Goal: Information Seeking & Learning: Find specific page/section

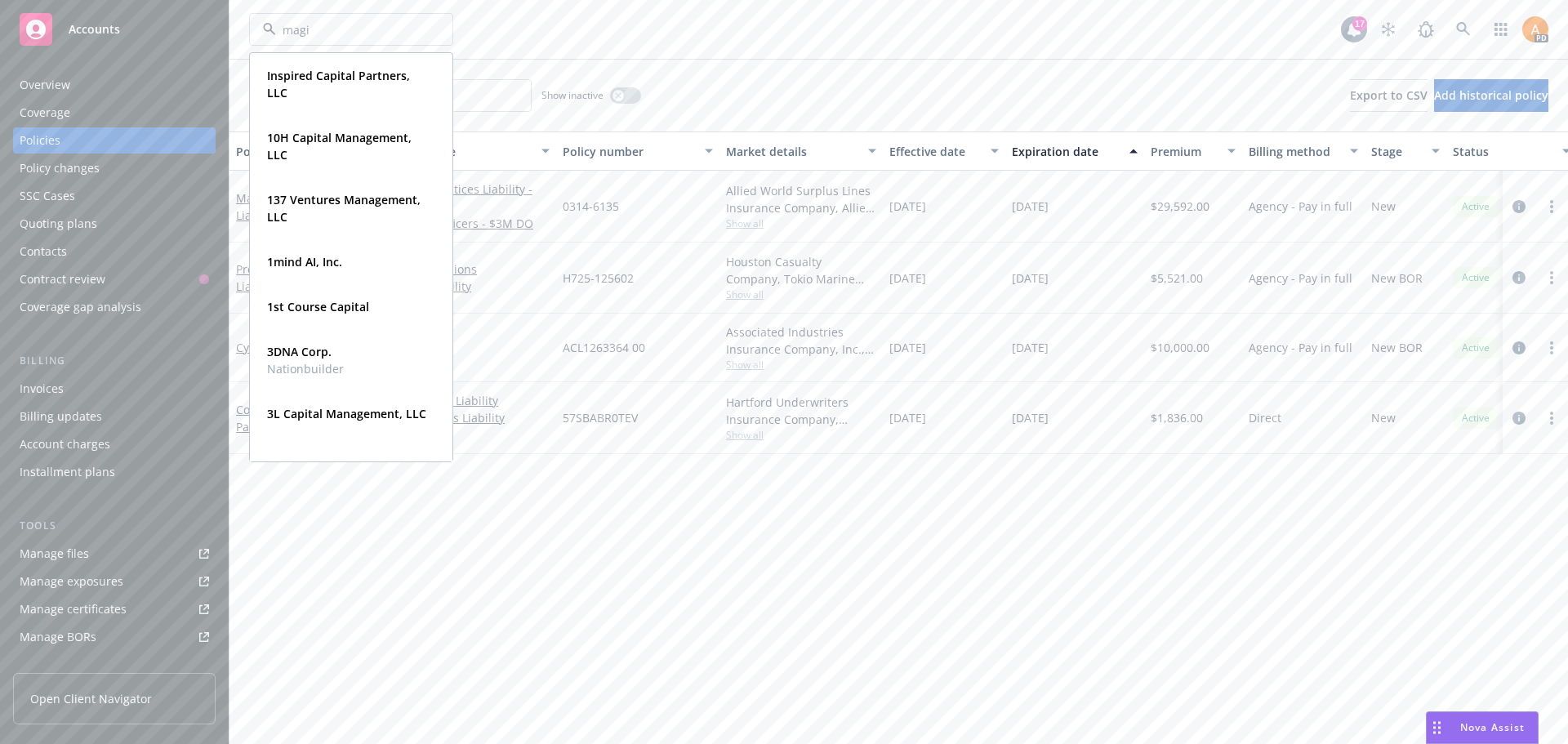
type input "magic"
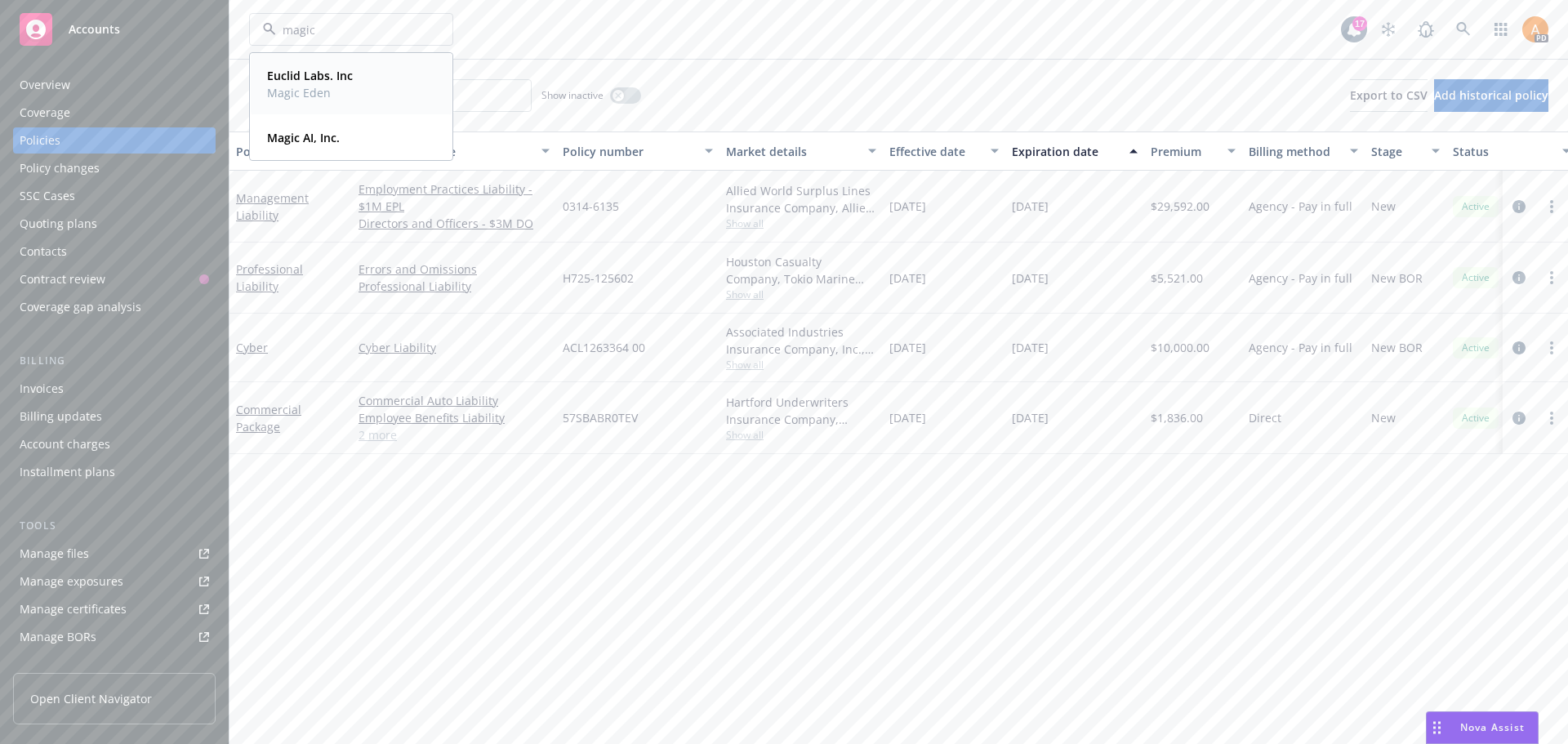
click at [344, 81] on strong "Euclid Labs. Inc" at bounding box center [310, 75] width 85 height 16
click at [322, 30] on span "Euclid Labs. Inc" at bounding box center [333, 29] width 141 height 17
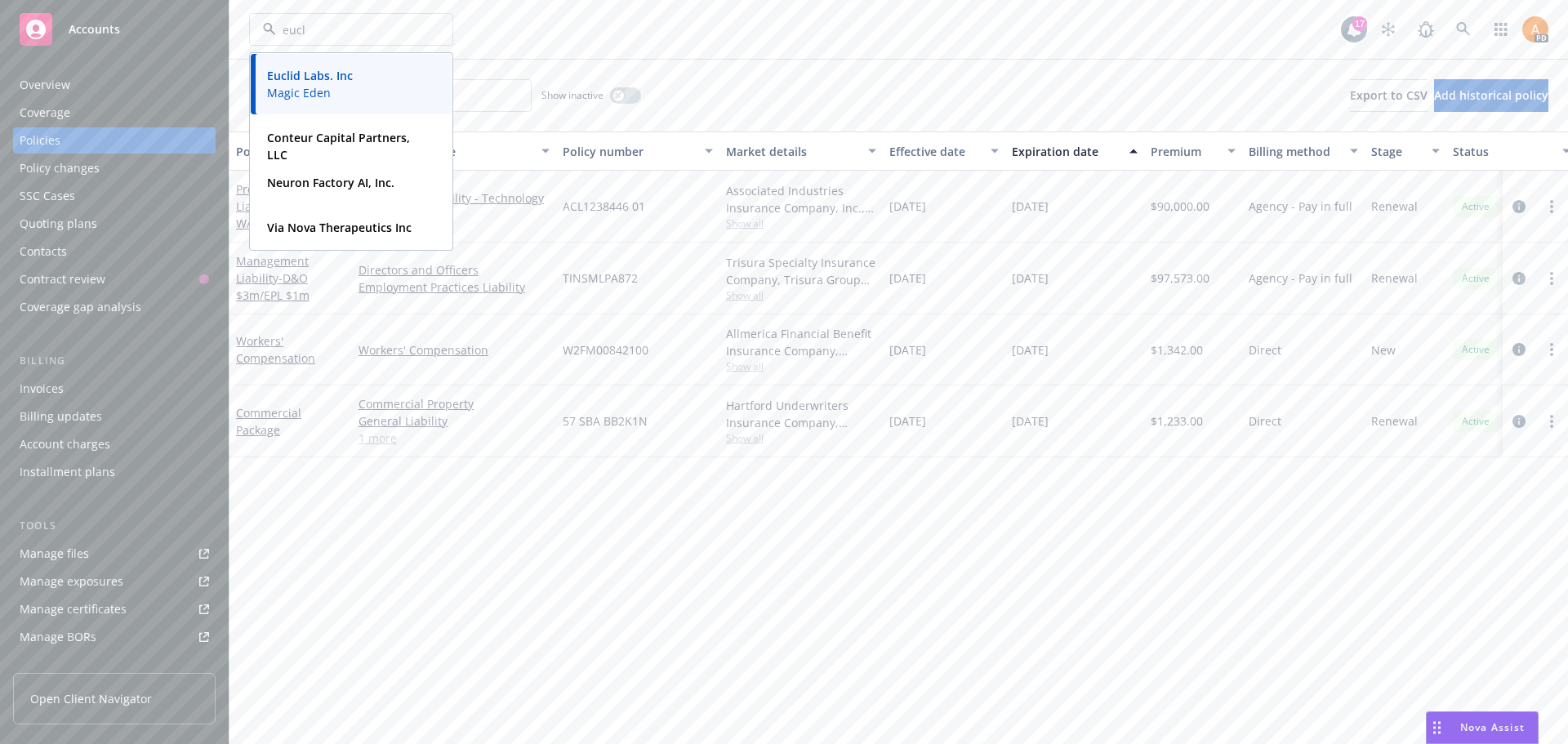
type input "eucli"
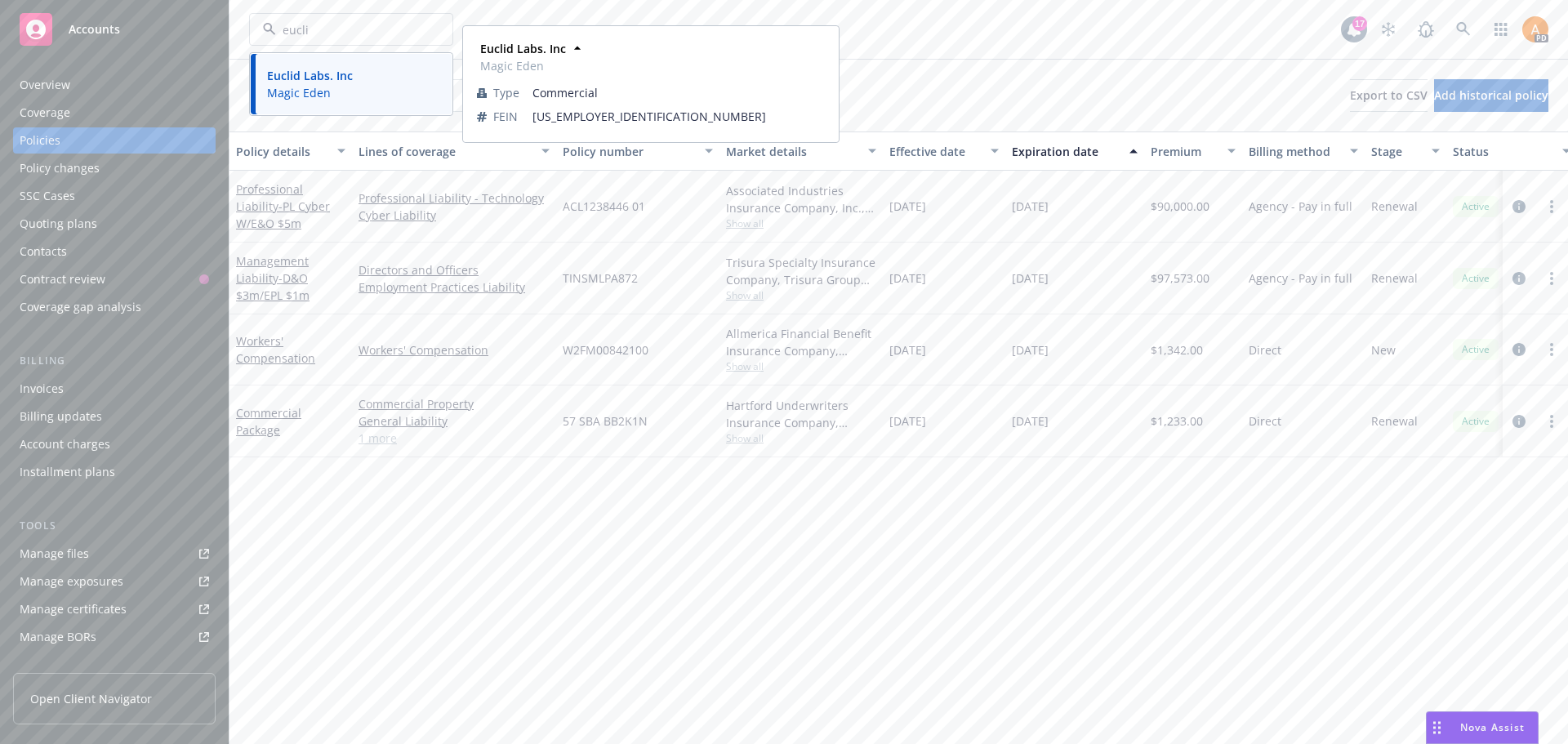
click at [316, 79] on strong "Euclid Labs. Inc" at bounding box center [310, 75] width 85 height 16
click at [321, 21] on span "Euclid Labs. Inc" at bounding box center [333, 29] width 141 height 17
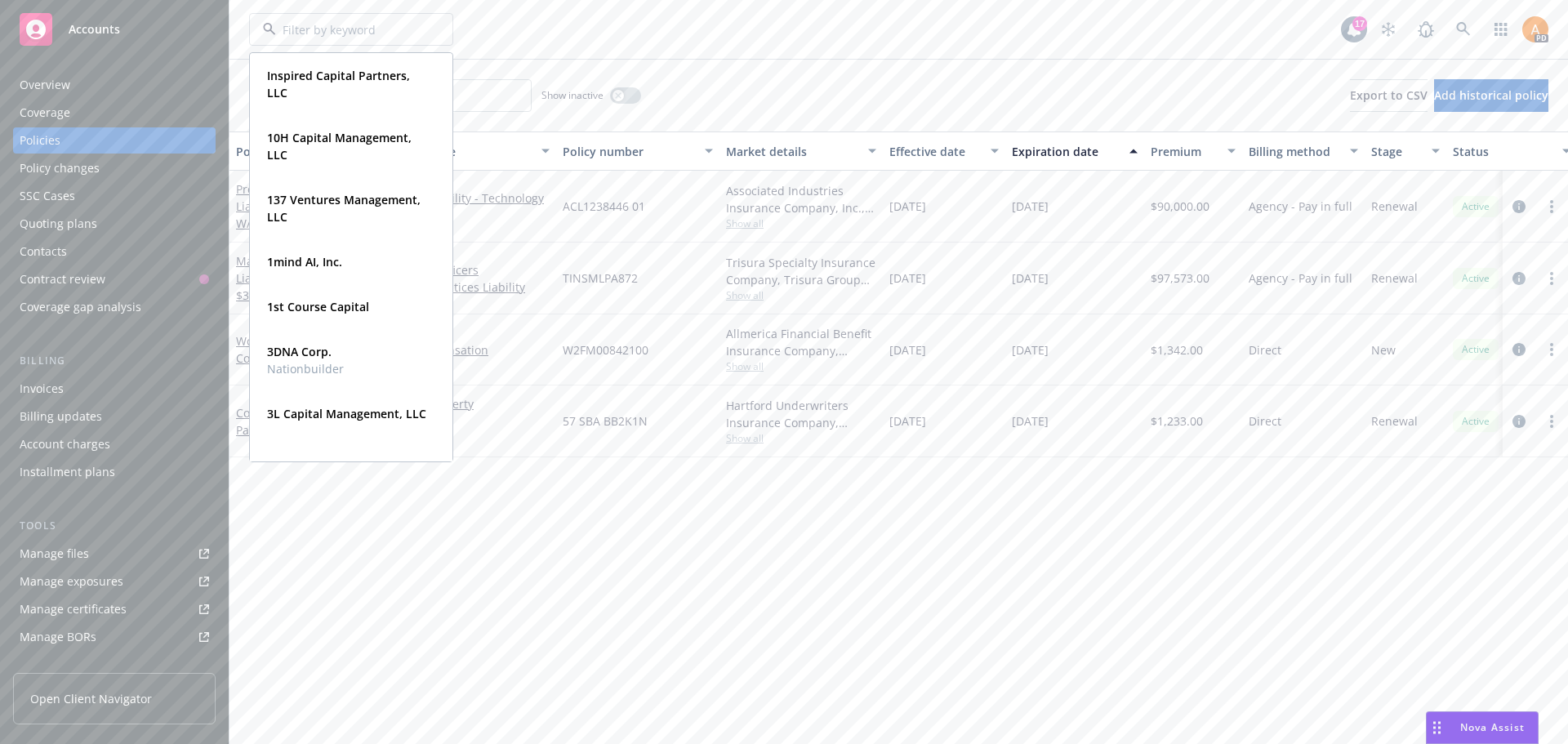
click at [802, 586] on div "Policy details Lines of coverage Policy number Market details Effective date Ex…" at bounding box center [898, 436] width 1338 height 612
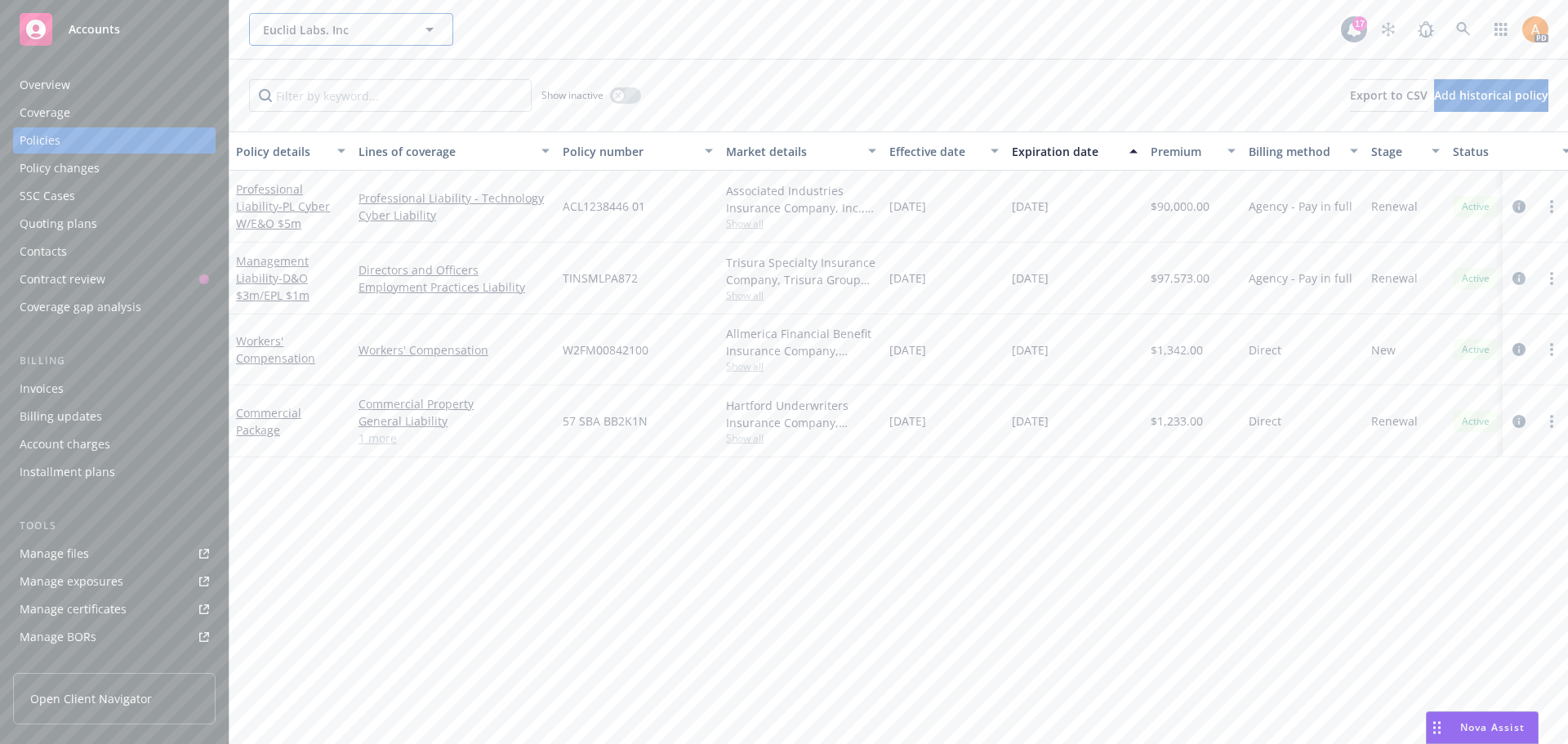
click at [355, 37] on span "Euclid Labs. Inc" at bounding box center [333, 29] width 141 height 17
click at [734, 223] on span "Show all" at bounding box center [800, 223] width 150 height 14
click at [358, 32] on div "Euclid Labs. Inc" at bounding box center [351, 29] width 204 height 33
click at [725, 21] on div "Euclid Labs. Inc Euclid Labs. Inc Magic Eden Type Commercial FEIN 87-3850143" at bounding box center [795, 29] width 1092 height 33
click at [408, 30] on button "Euclid Labs. Inc" at bounding box center [351, 29] width 204 height 33
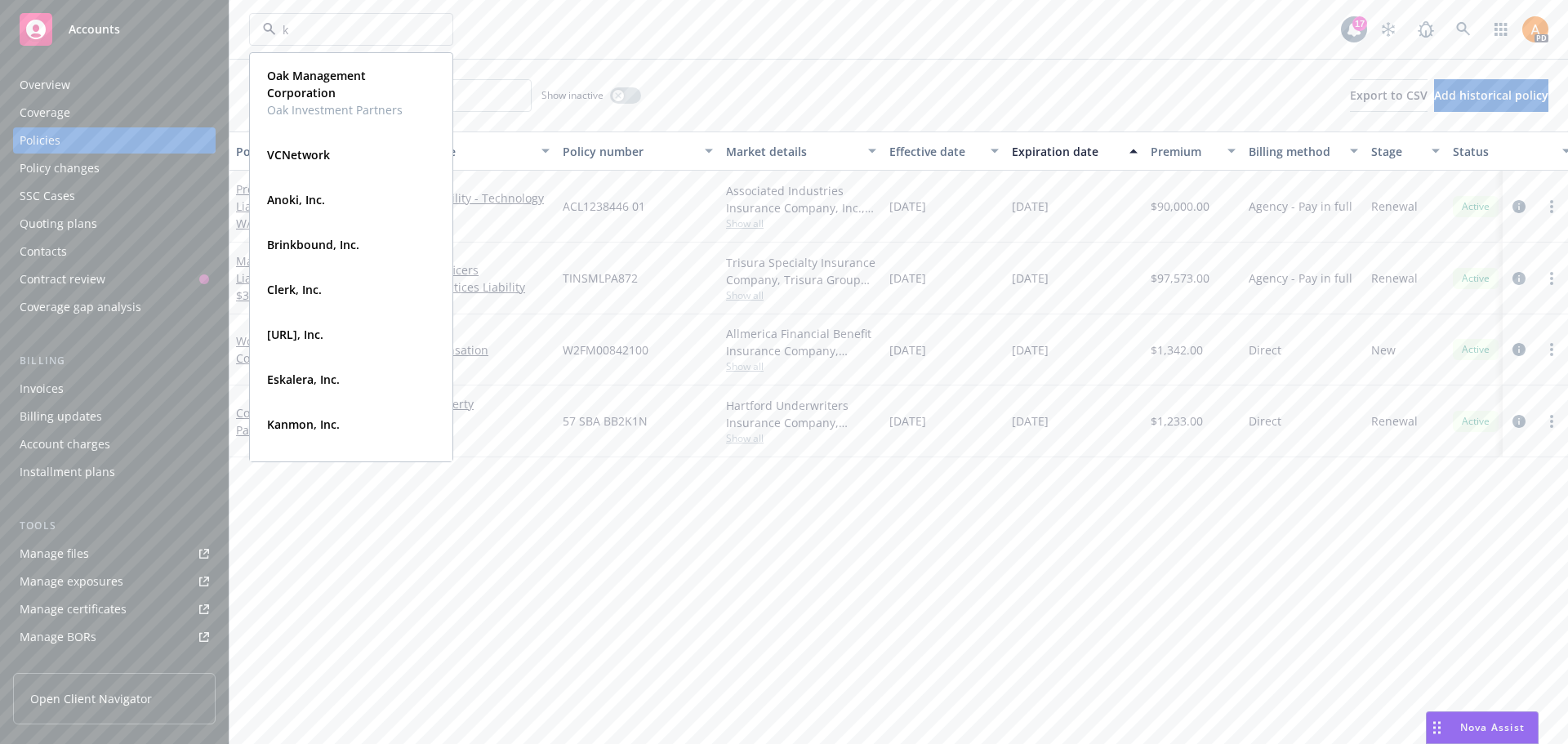
type input "ke"
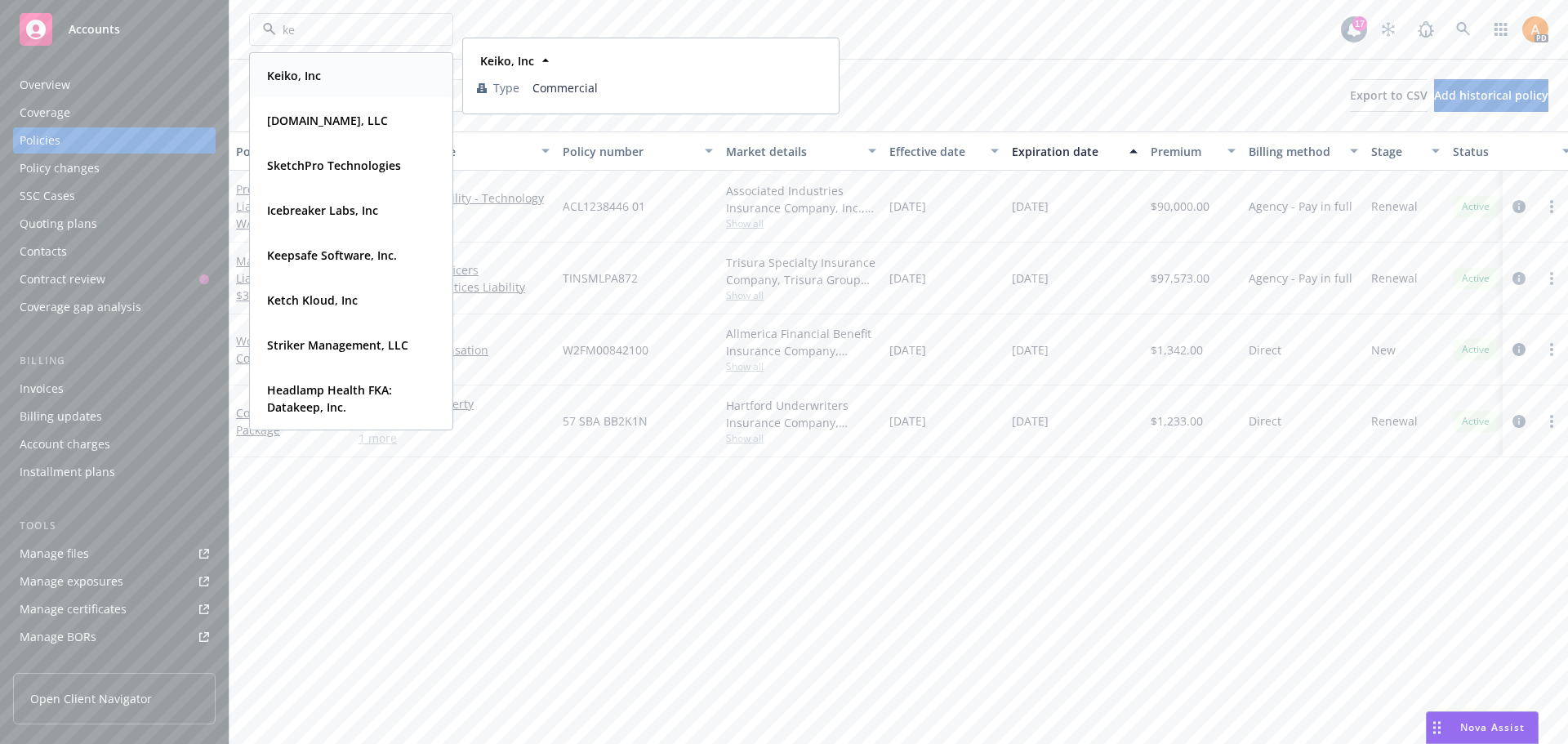
click at [327, 69] on div "Keiko, Inc" at bounding box center [350, 75] width 182 height 24
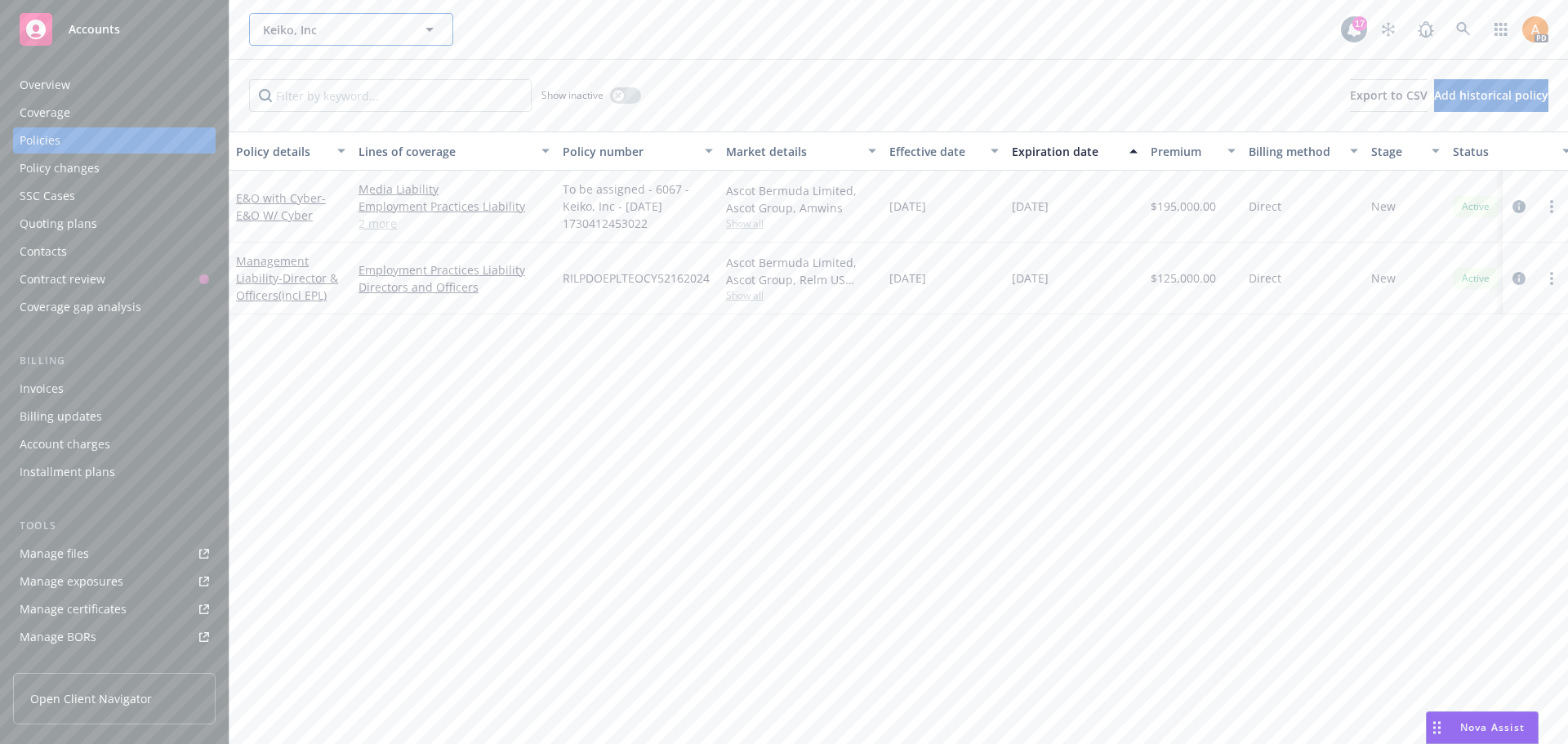
click at [286, 34] on span "Keiko, Inc" at bounding box center [333, 29] width 141 height 17
type input "euclid"
click at [296, 76] on strong "Euclid Labs. Inc" at bounding box center [310, 75] width 85 height 16
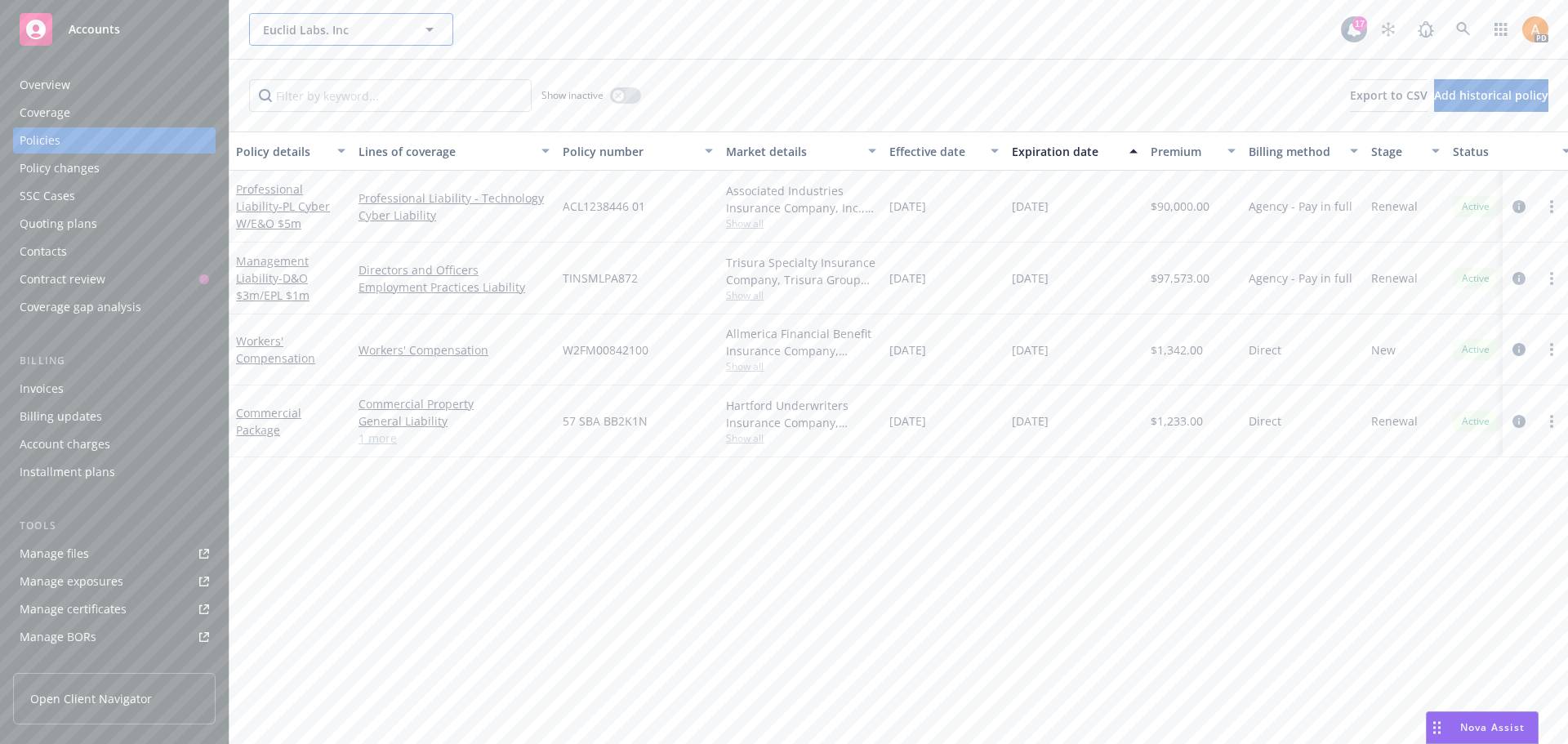
click at [315, 39] on button "Euclid Labs. Inc" at bounding box center [351, 29] width 204 height 33
type input "longbridge"
click at [303, 68] on strong "Longbridge Research" at bounding box center [326, 75] width 117 height 16
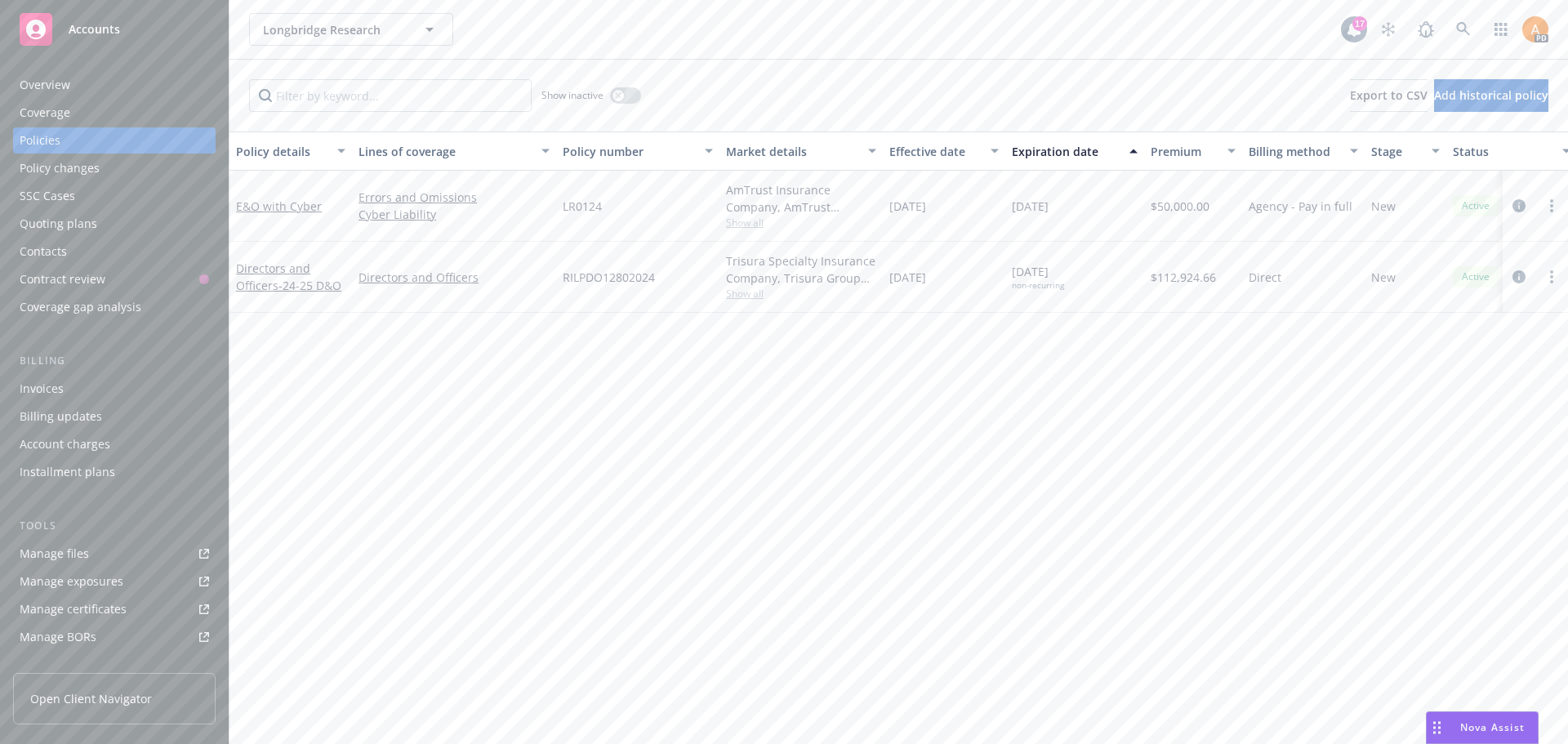
click at [728, 220] on span "Show all" at bounding box center [800, 222] width 150 height 14
click at [367, 36] on span "Longbridge Research" at bounding box center [333, 29] width 141 height 17
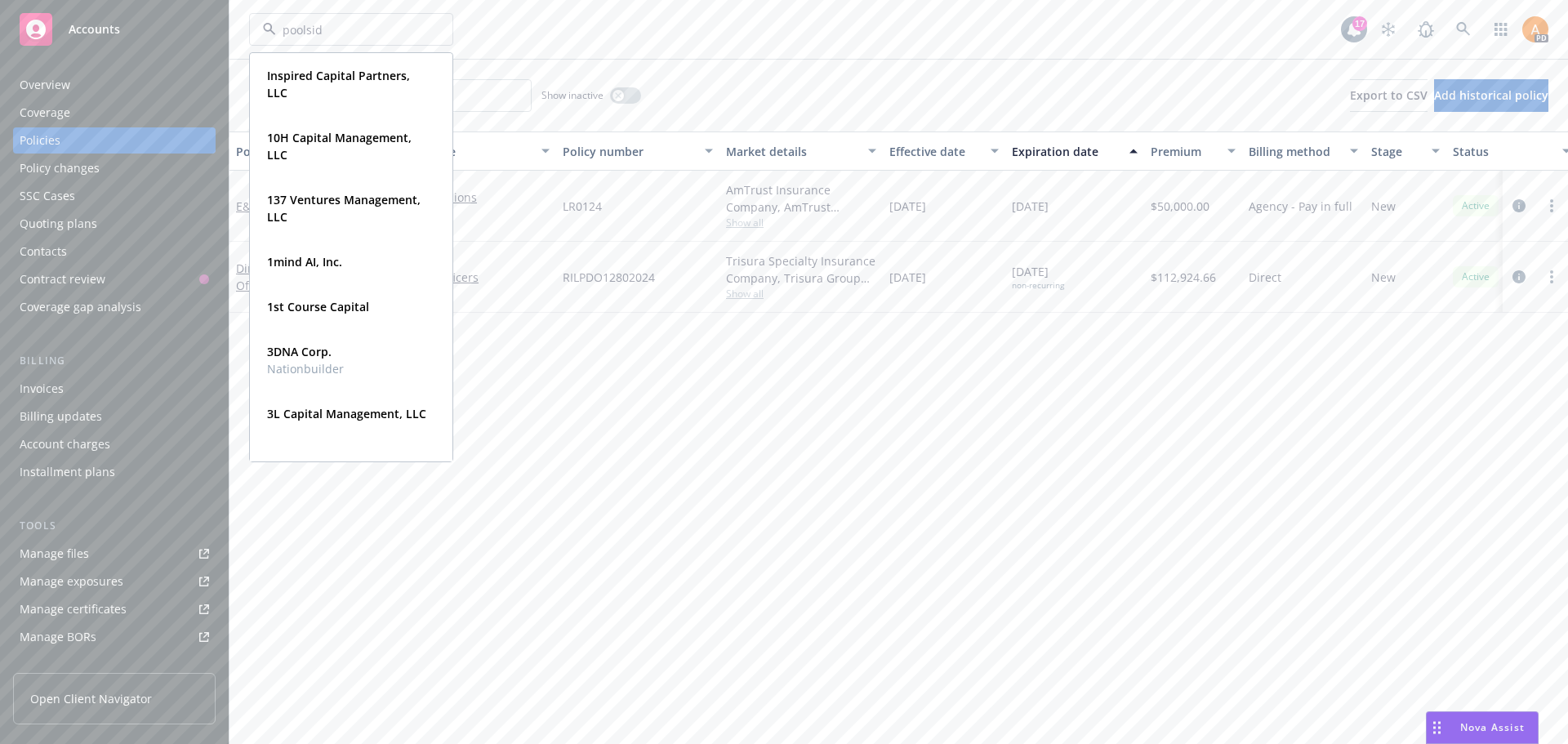
type input "poolside"
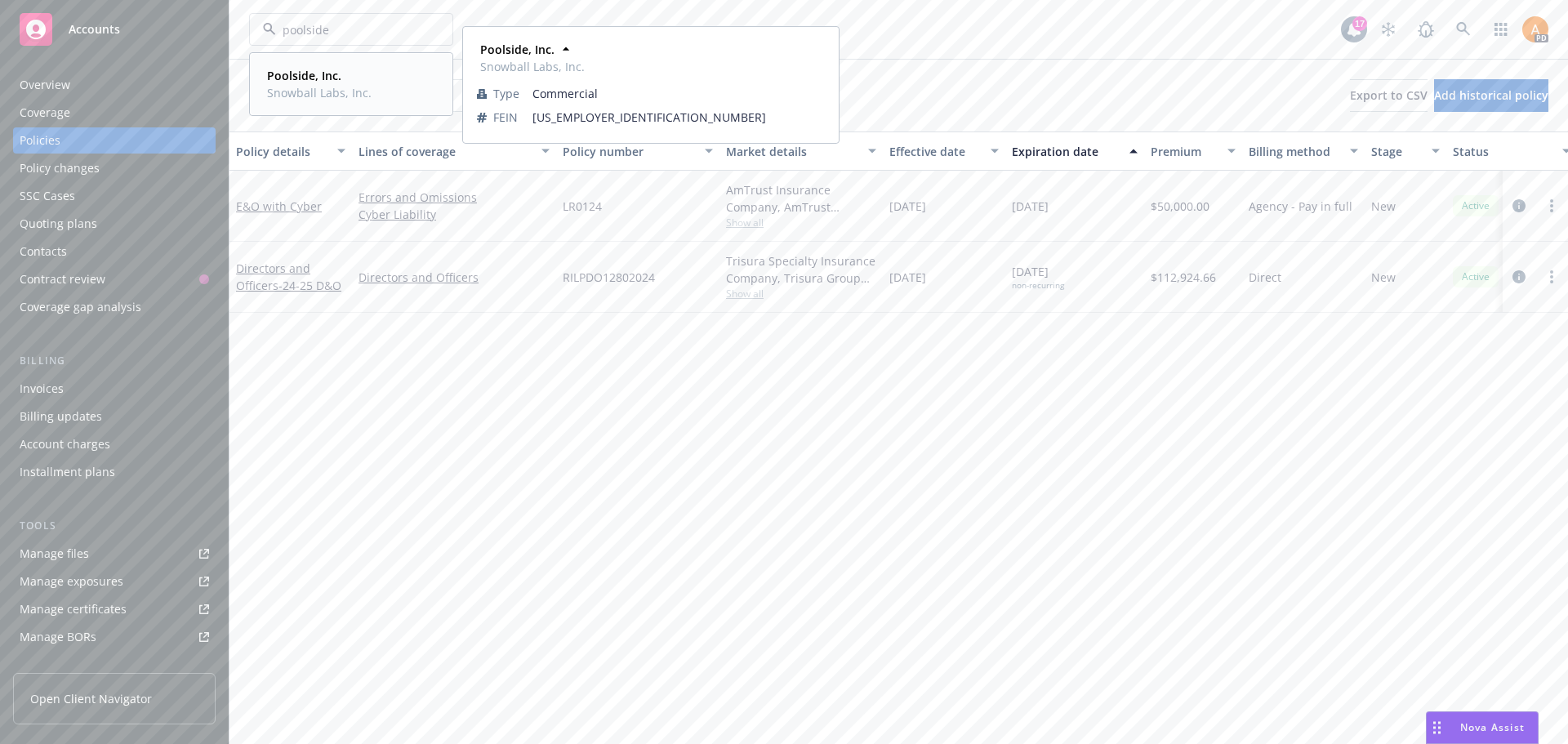
click at [316, 82] on strong "Poolside, Inc." at bounding box center [304, 75] width 74 height 16
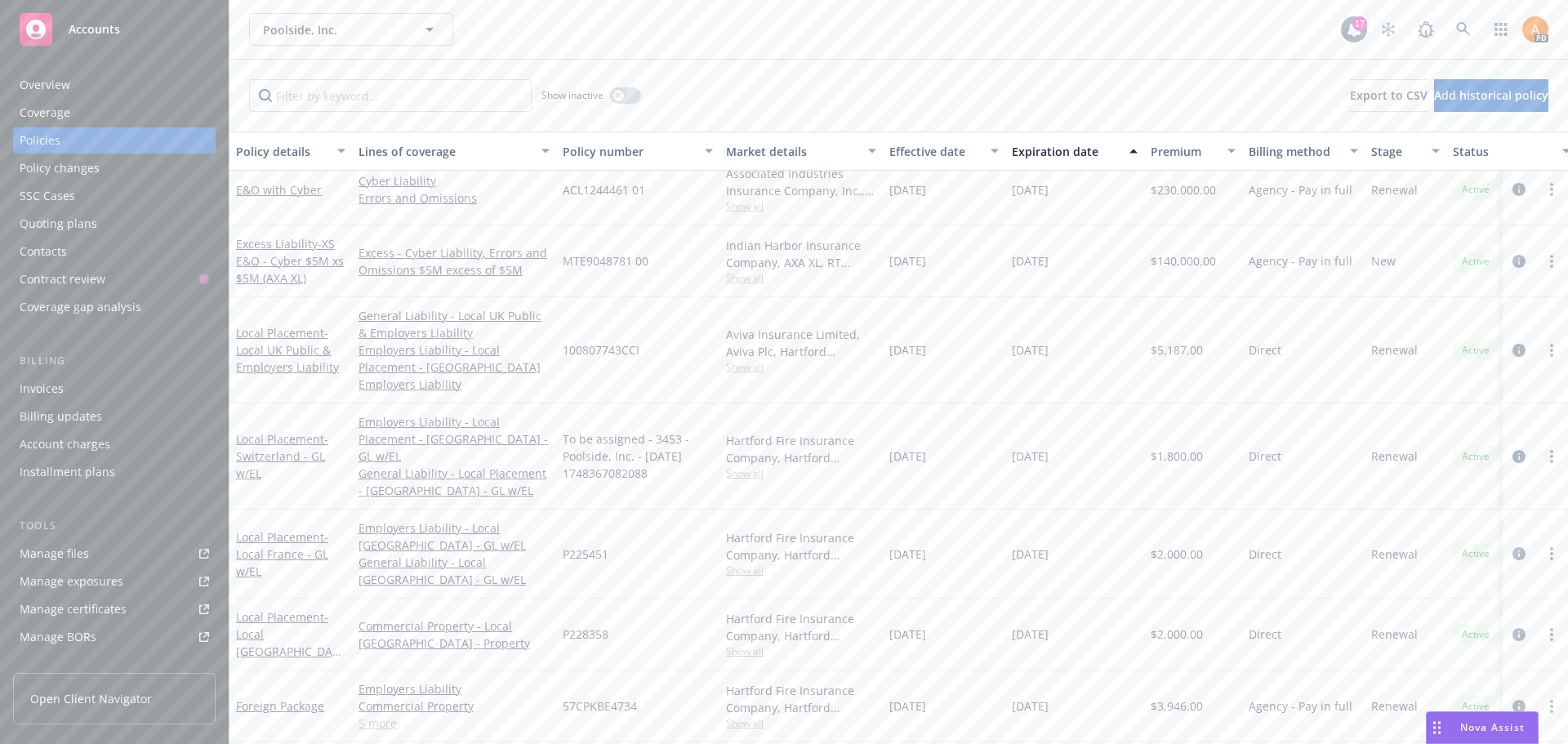
scroll to position [490, 0]
click at [265, 315] on link "Local Placement - Local UK Public & Employers Liability" at bounding box center [288, 340] width 103 height 50
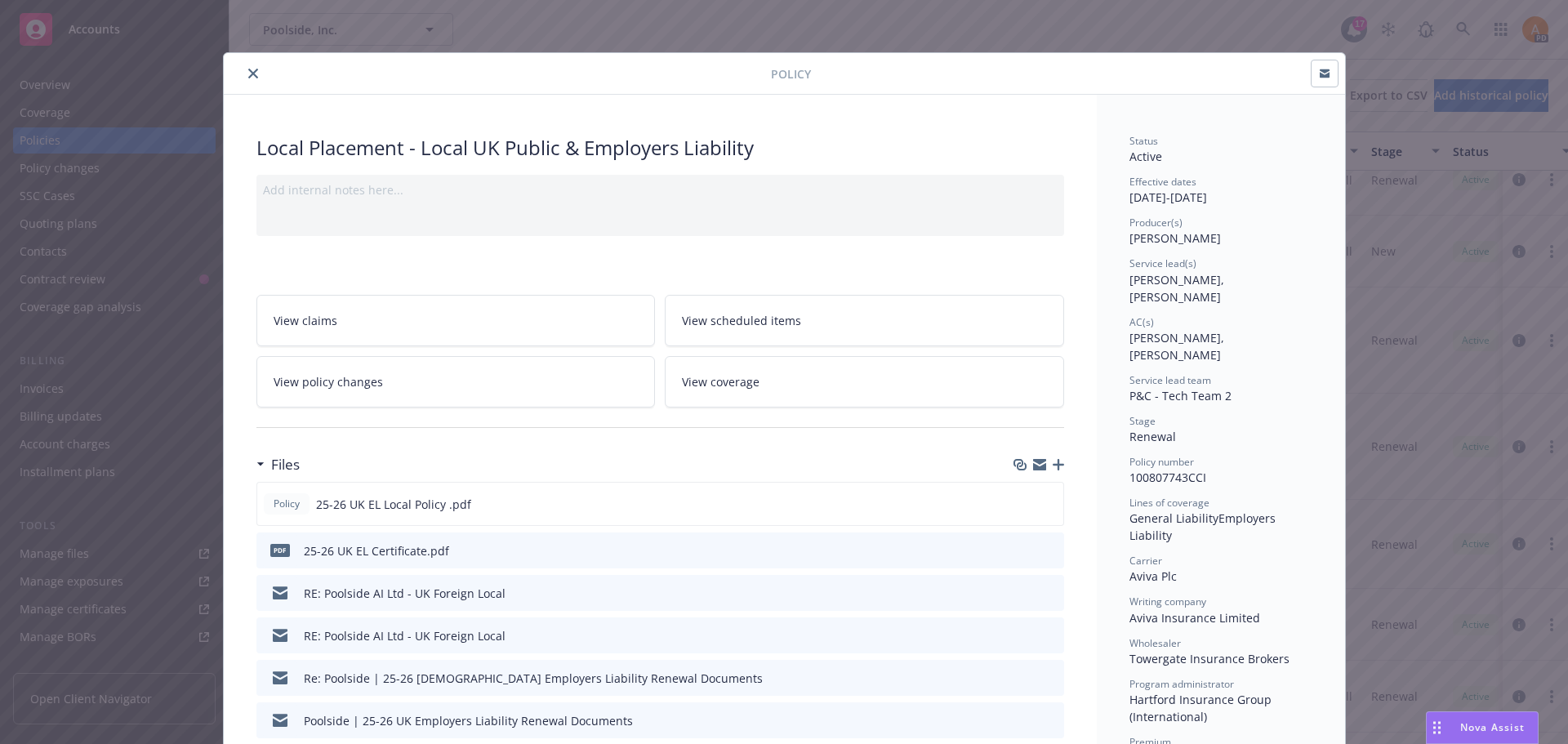
click at [1043, 542] on button at bounding box center [1050, 550] width 15 height 17
click at [1041, 550] on icon "preview file" at bounding box center [1048, 550] width 15 height 12
click at [1040, 500] on icon "preview file" at bounding box center [1047, 503] width 15 height 12
click at [254, 73] on button "close" at bounding box center [253, 73] width 20 height 20
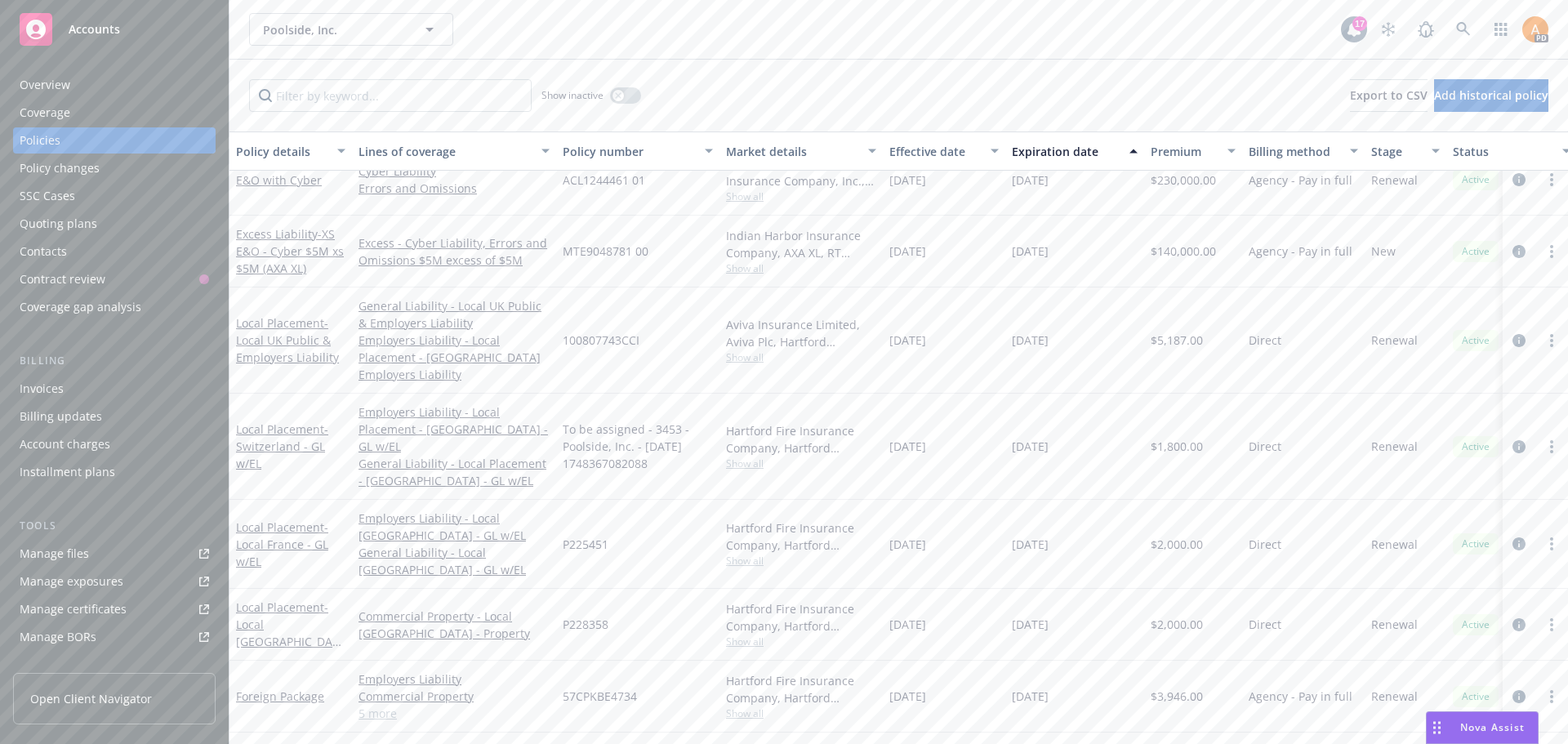
click at [72, 551] on div "Manage files" at bounding box center [55, 554] width 69 height 26
click at [329, 30] on span "Poolside, Inc." at bounding box center [333, 29] width 141 height 17
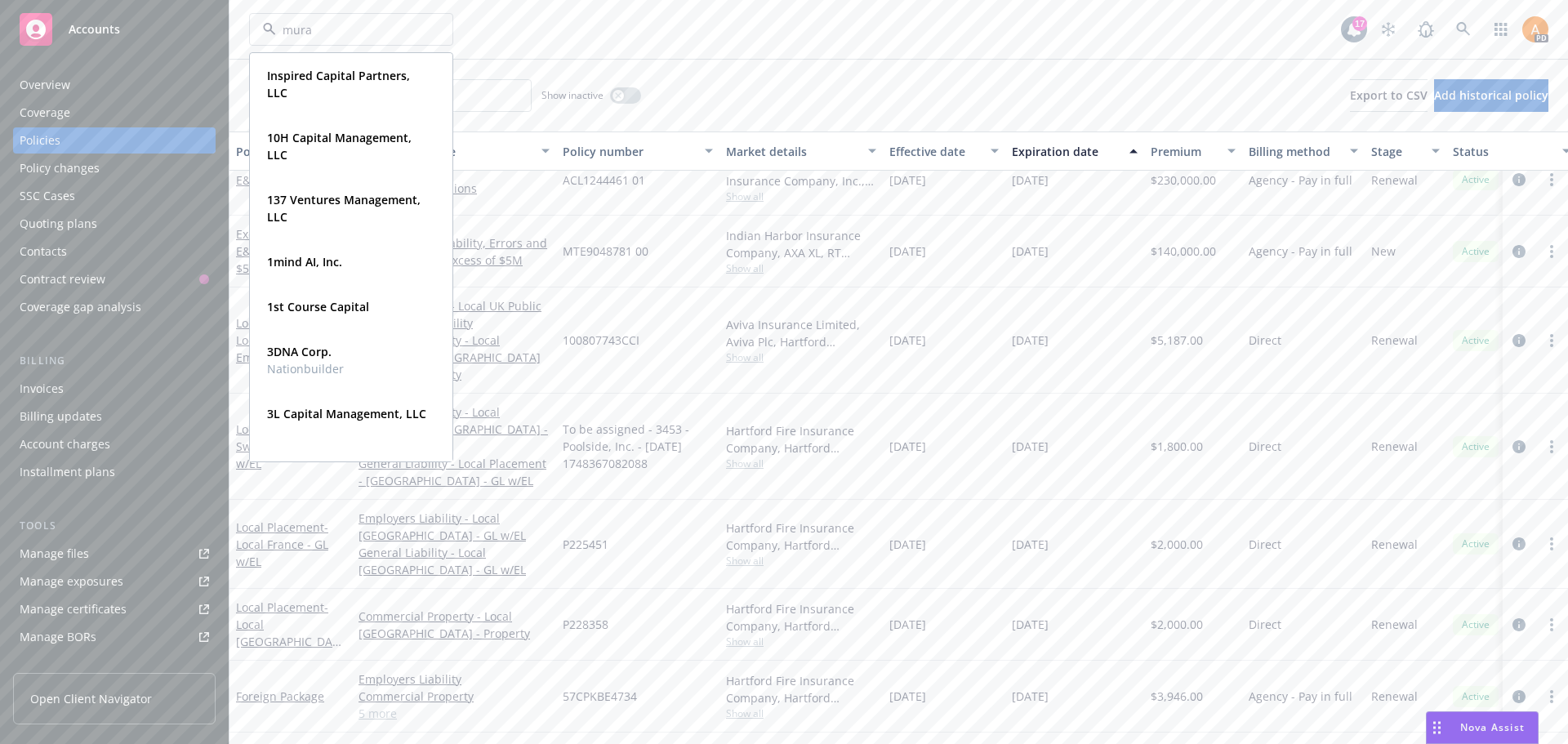
type input "mural"
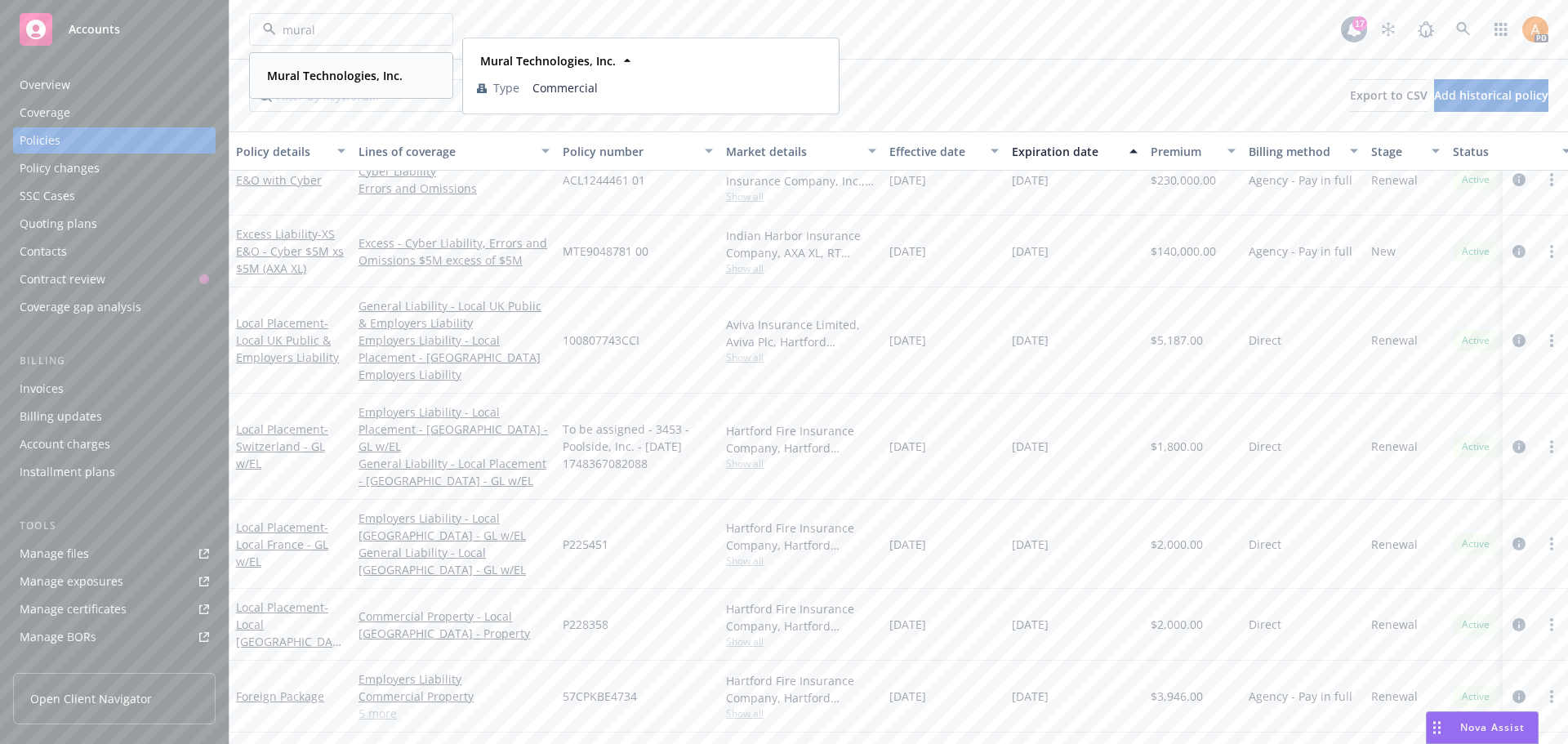
click at [307, 70] on strong "Mural Technologies, Inc." at bounding box center [334, 75] width 136 height 16
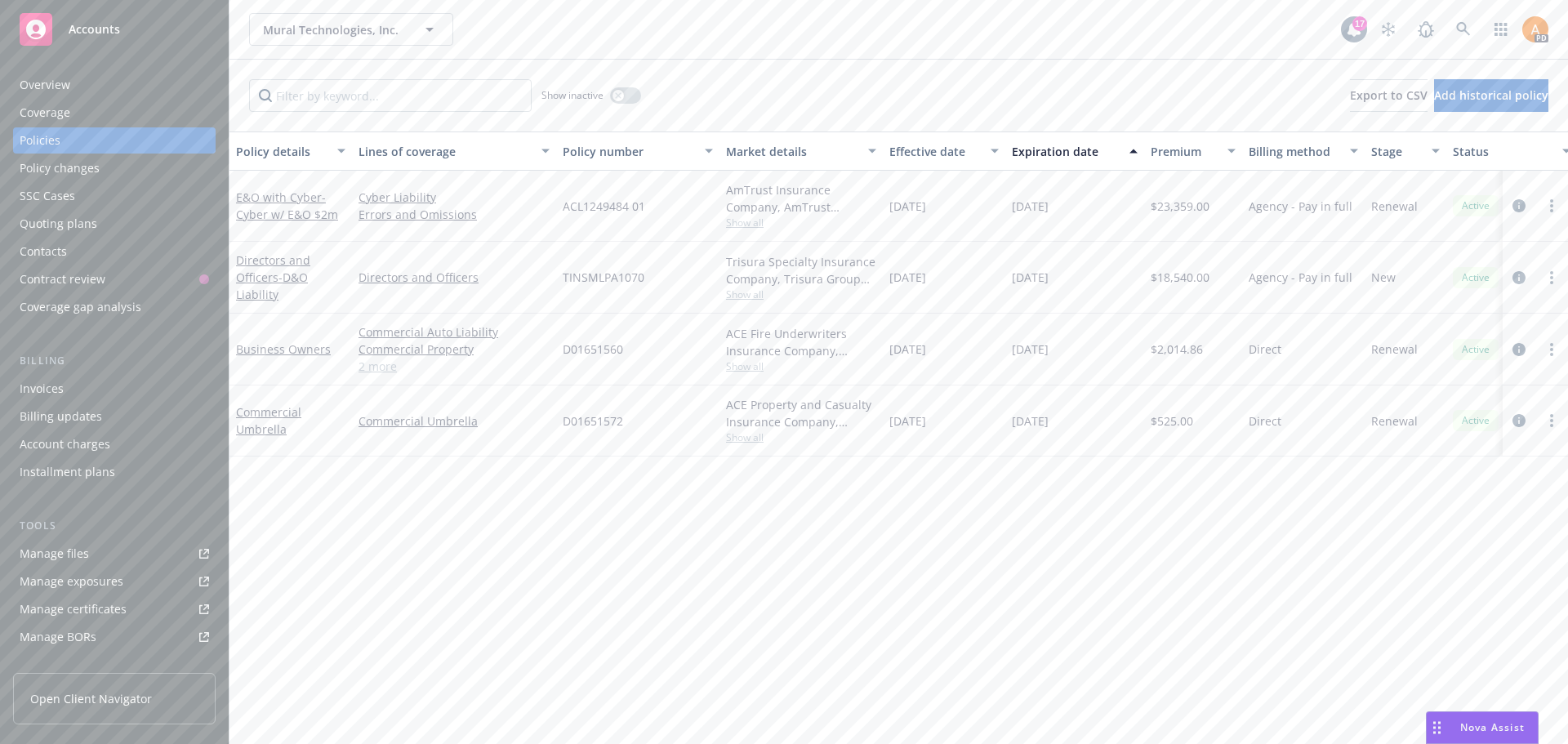
click at [80, 91] on div "Overview" at bounding box center [114, 84] width 190 height 26
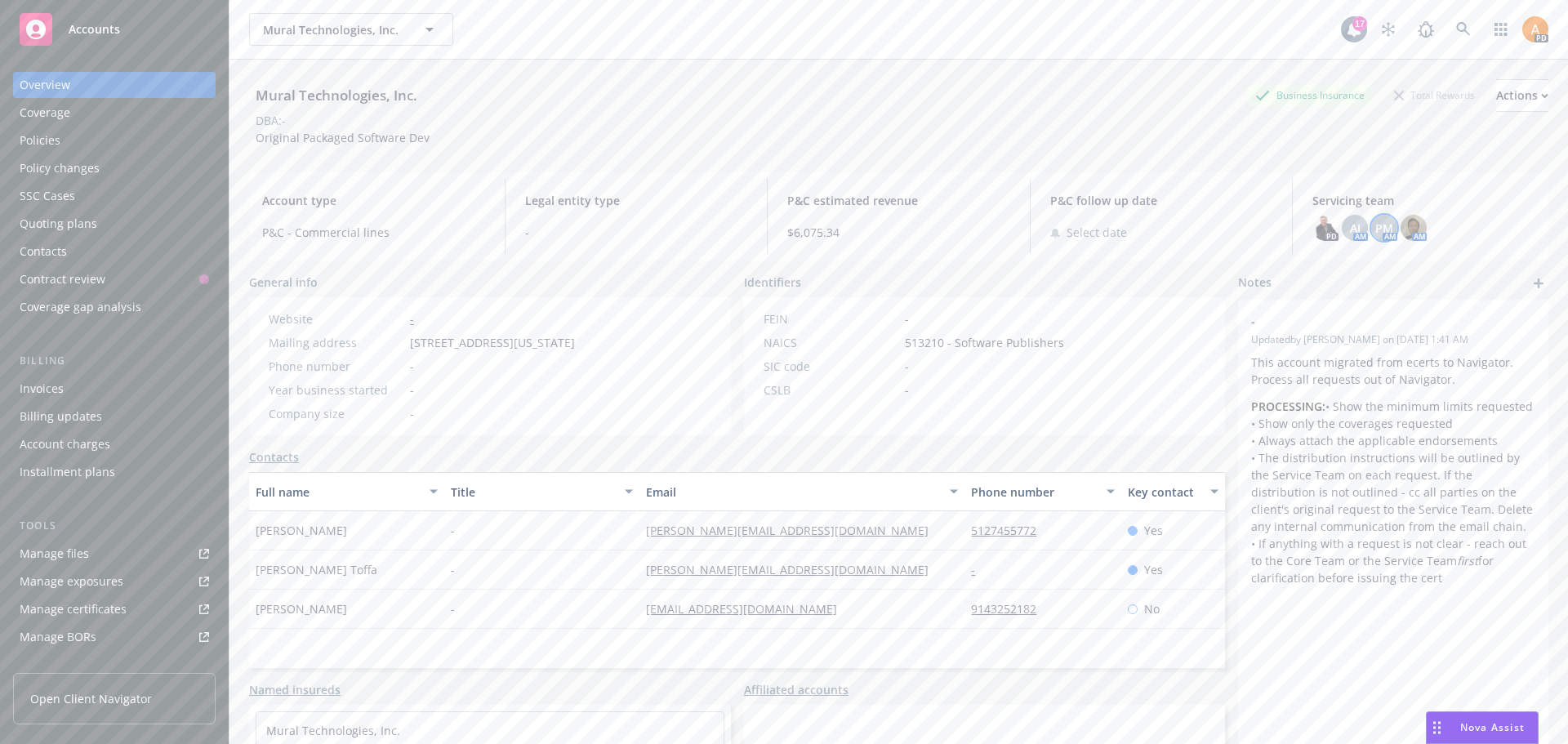
click at [1375, 231] on span "PM" at bounding box center [1384, 227] width 18 height 17
click at [1407, 223] on img at bounding box center [1413, 227] width 26 height 26
click at [1350, 233] on span "AJ" at bounding box center [1355, 227] width 11 height 17
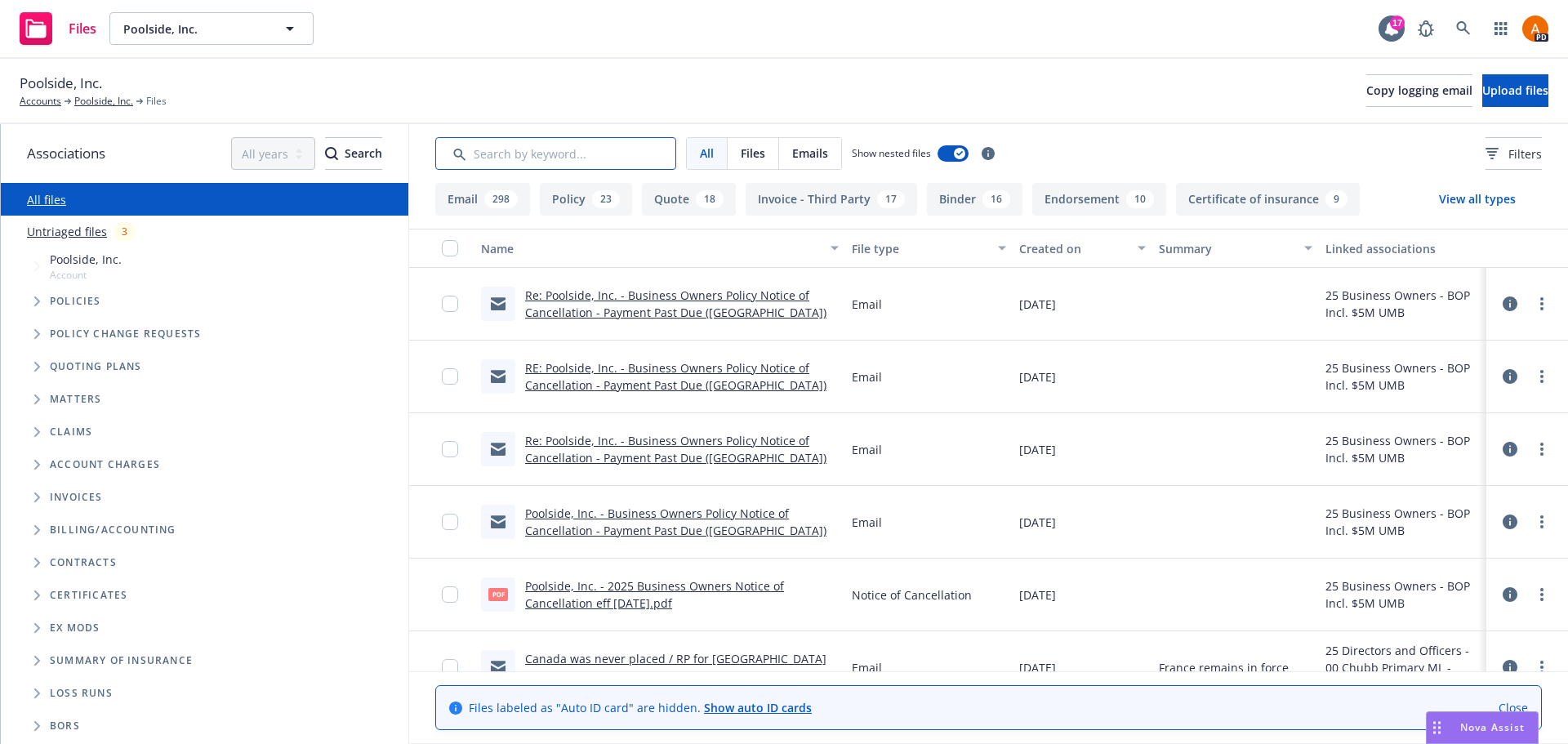
click at [578, 156] on input "Search by keyword..." at bounding box center [556, 153] width 241 height 33
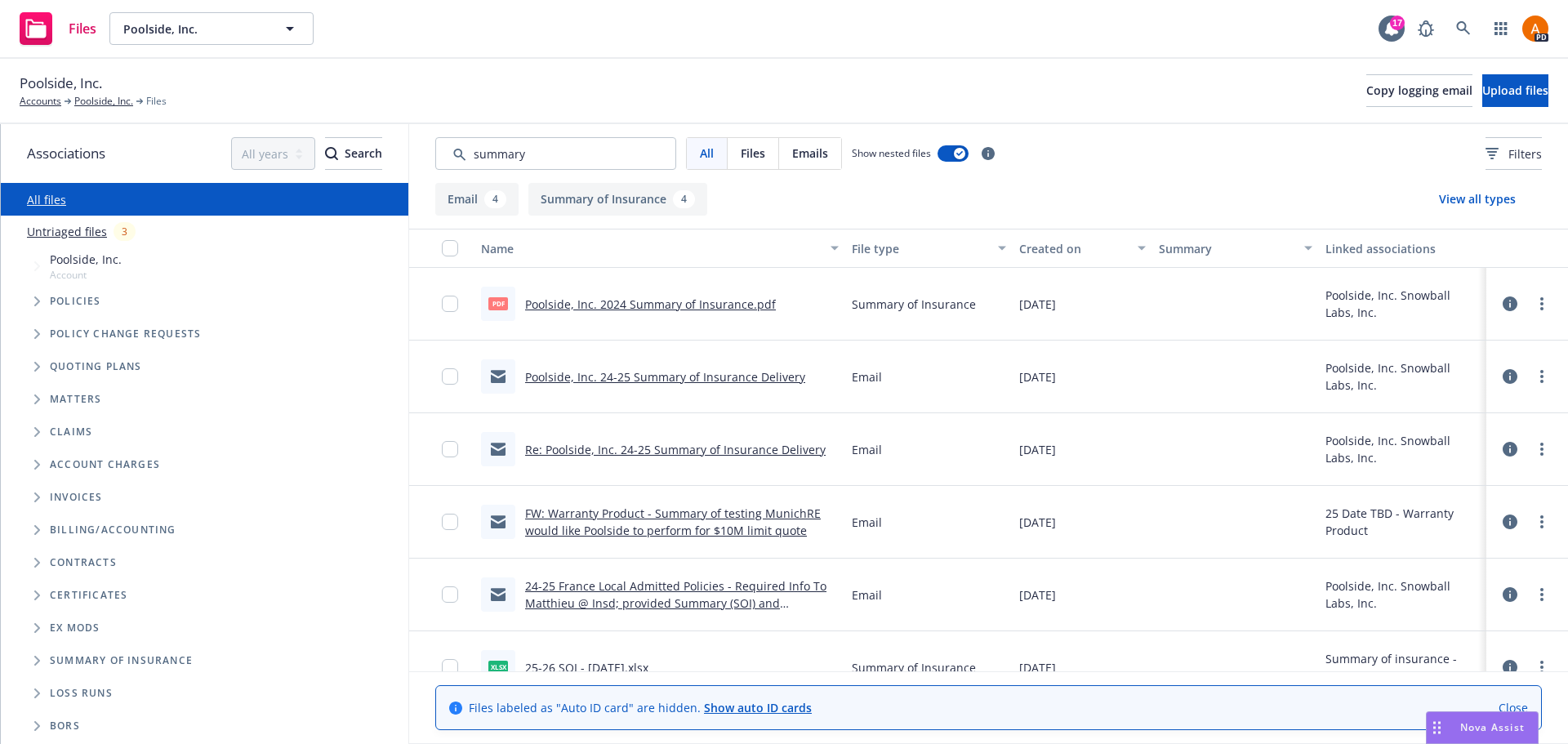
click at [682, 305] on link "Poolside, Inc. 2024 Summary of Insurance.pdf" at bounding box center [650, 305] width 251 height 16
click at [504, 157] on input "Search by keyword..." at bounding box center [556, 153] width 241 height 33
type input "soi"
